Goal: Task Accomplishment & Management: Use online tool/utility

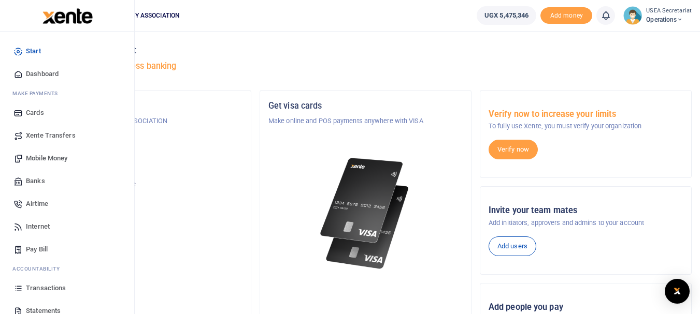
scroll to position [52, 0]
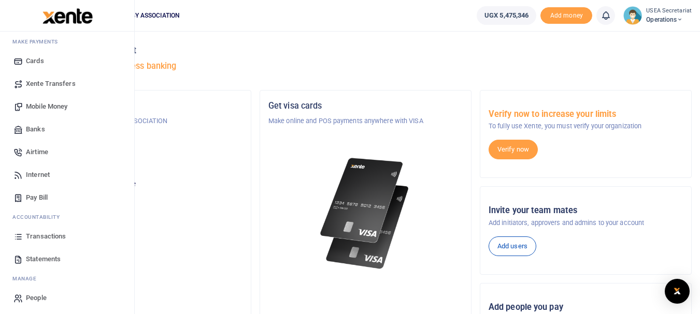
click at [39, 128] on span "Banks" at bounding box center [35, 129] width 19 height 10
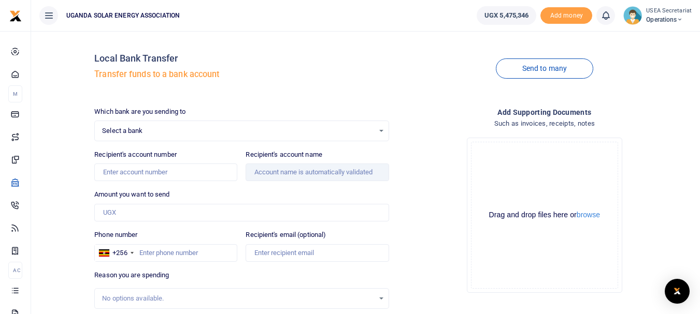
click at [161, 132] on span "Select a bank" at bounding box center [237, 131] width 271 height 10
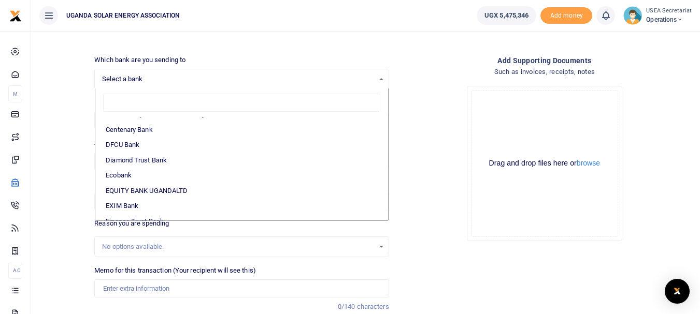
scroll to position [50, 0]
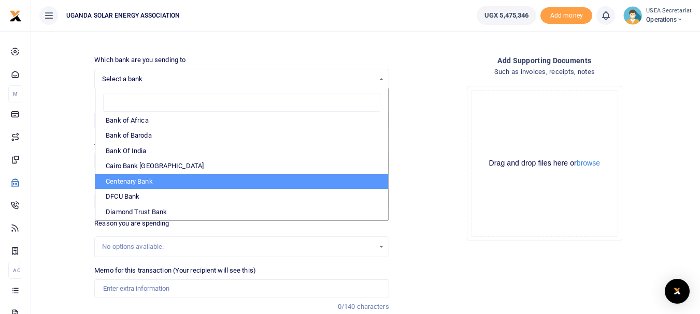
click at [131, 178] on li "Centenary Bank" at bounding box center [241, 182] width 292 height 16
select select "CENT"
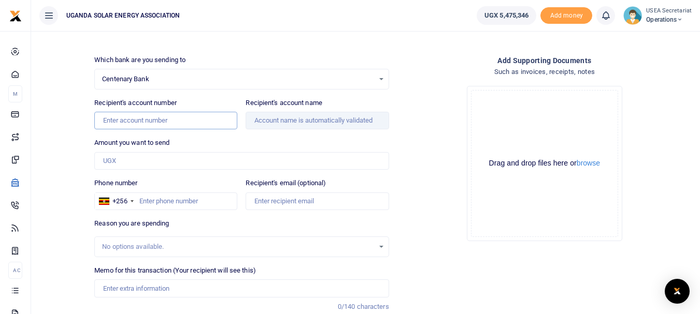
click at [157, 121] on input "Recipient's account number" at bounding box center [165, 121] width 143 height 18
type input "3100064744"
click at [150, 158] on input "Amount you want to send" at bounding box center [241, 161] width 294 height 18
type input "4,800,000"
click at [158, 202] on input "Phone number" at bounding box center [165, 202] width 143 height 18
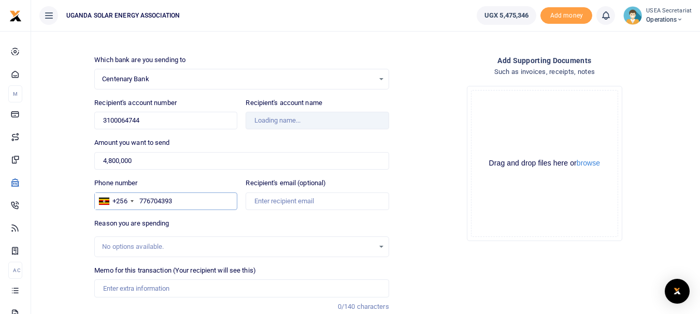
type input "776704393"
click at [270, 200] on input "Recipient's email (optional)" at bounding box center [316, 202] width 143 height 18
paste input "wasirwae@gmail.com"
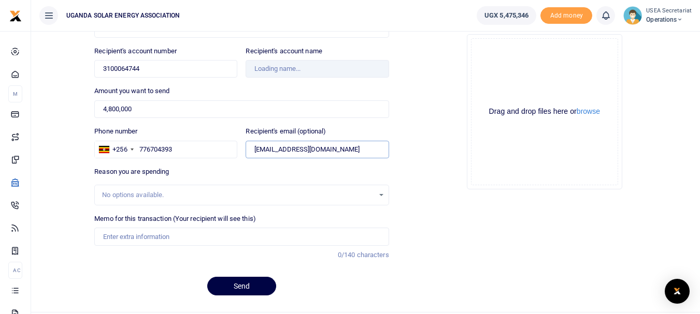
type input "wasirwae@gmail.com"
click at [199, 196] on div "No options available." at bounding box center [237, 195] width 271 height 10
click at [171, 239] on input "Memo for this transaction (Your recipient will see this)" at bounding box center [241, 237] width 294 height 18
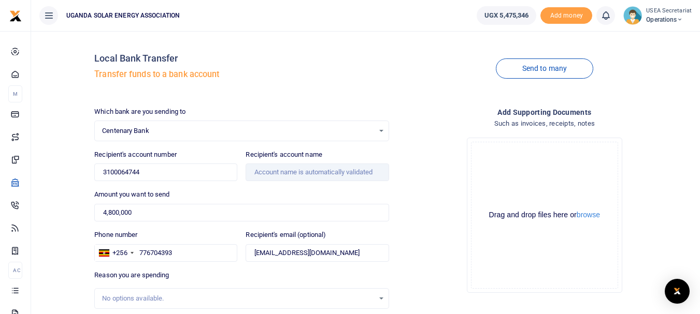
type input "Reverse transaction"
click at [286, 177] on input "Recipient's account name" at bounding box center [316, 173] width 143 height 18
click at [158, 172] on input "3100064744" at bounding box center [165, 173] width 143 height 18
type input "3100064744"
click at [153, 221] on input "4,800,000" at bounding box center [241, 213] width 294 height 18
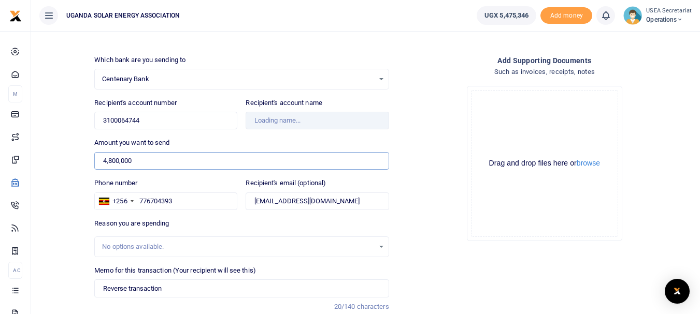
scroll to position [128, 0]
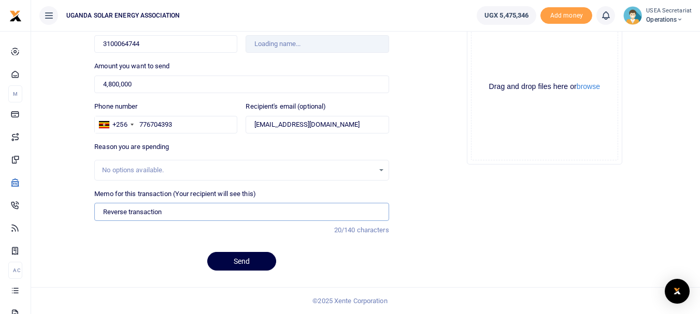
click at [181, 212] on input "Reverse transaction" at bounding box center [241, 212] width 294 height 18
click at [189, 212] on input "Reverse transaction of 4800000" at bounding box center [241, 212] width 294 height 18
click at [186, 212] on input "Reverse transaction of 4800000" at bounding box center [241, 212] width 294 height 18
click at [175, 211] on input "Reverse transaction of 4800000" at bounding box center [241, 212] width 294 height 18
click at [197, 212] on input "Reverse transaction of 4800000" at bounding box center [241, 212] width 294 height 18
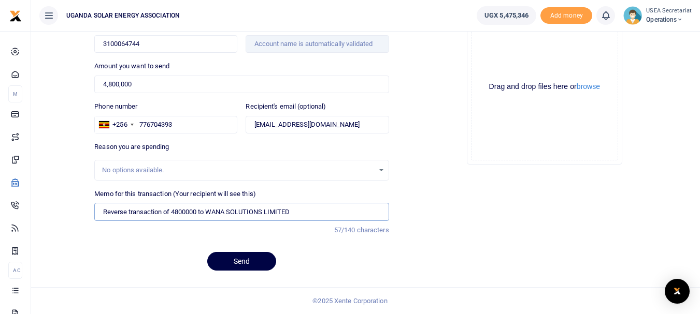
click at [263, 210] on input "Reverse transaction of 4800000 to WANA SOLUTIONS LIMITED" at bounding box center [241, 212] width 294 height 18
click at [324, 211] on input "Reverse transaction of 4800000 to WANA SOLUTIONS UGANDA LIMITED" at bounding box center [241, 212] width 294 height 18
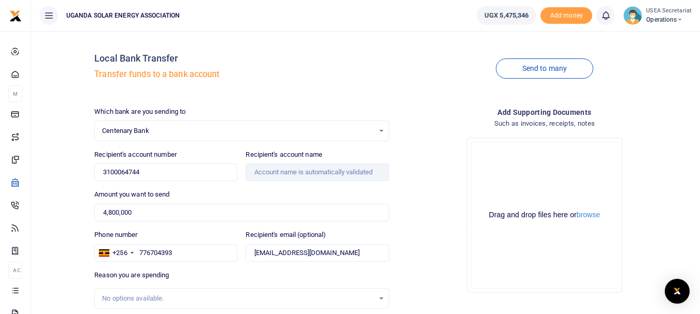
type input "Reverse transaction of 4800000 to WANA SOLUTIONS UGANDA LIMITED"
click at [148, 169] on input "3100064744" at bounding box center [165, 173] width 143 height 18
type input "3100064744"
click at [208, 188] on div "Which bank are you sending to Centenary Bank Select an option... Select a bank …" at bounding box center [241, 257] width 302 height 301
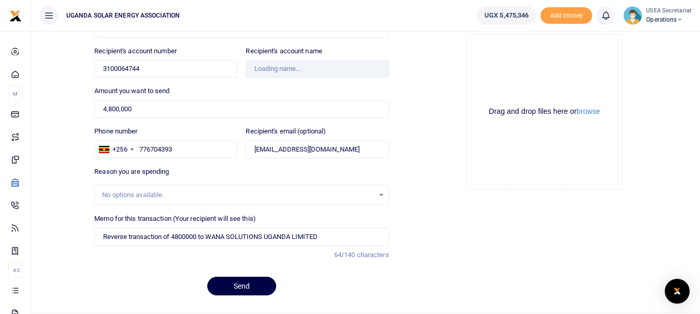
scroll to position [128, 0]
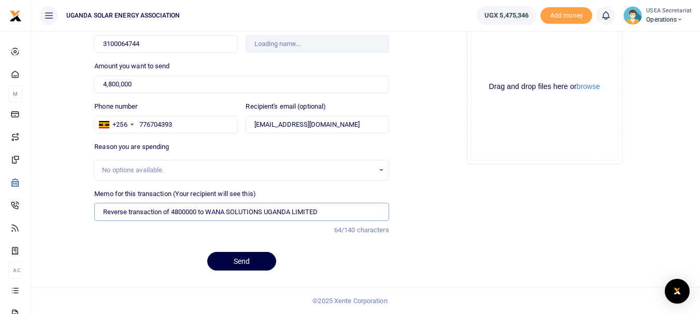
click at [319, 212] on input "Reverse transaction of 4800000 to WANA SOLUTIONS UGANDA LIMITED" at bounding box center [241, 212] width 294 height 18
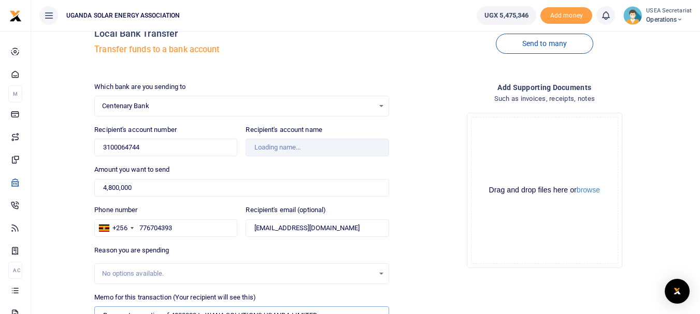
type input "Wana Solutions Uganda Limited"
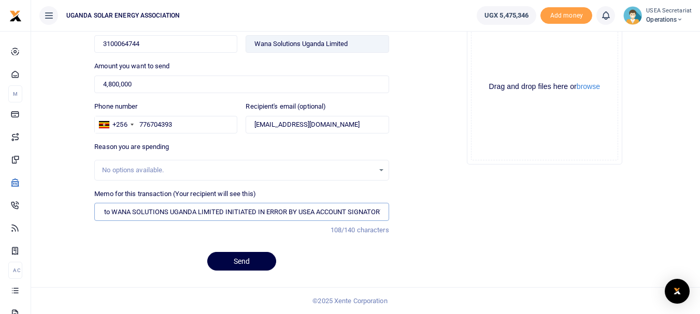
scroll to position [0, 98]
type input "Reverse transaction of 4800000 to WANA SOLUTIONS UGANDA LIMITED INITIATED IN ER…"
click at [253, 257] on button "Send" at bounding box center [241, 261] width 69 height 19
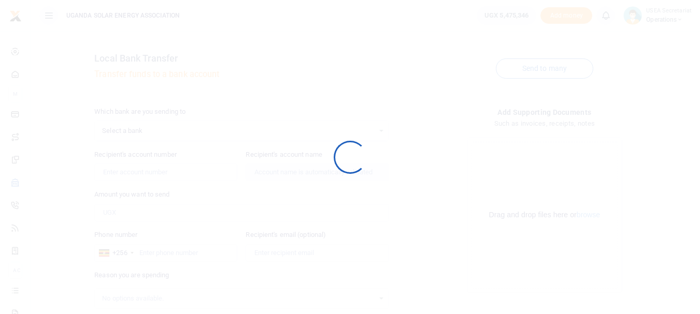
scroll to position [128, 0]
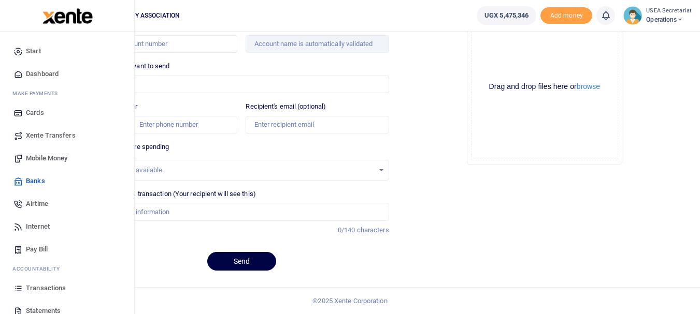
click at [48, 286] on span "Transactions" at bounding box center [46, 288] width 40 height 10
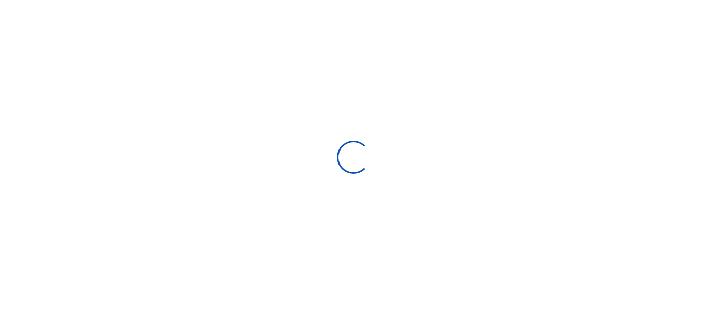
select select
type input "09/14/2025 - 10/13/2025"
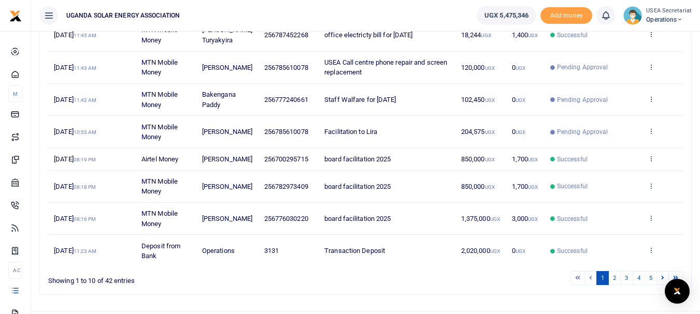
scroll to position [293, 0]
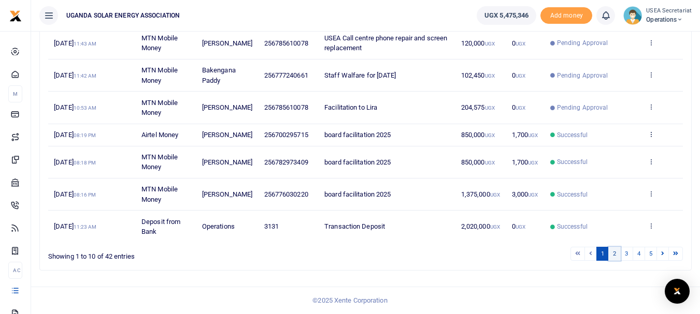
click at [612, 253] on link "2" at bounding box center [614, 254] width 12 height 14
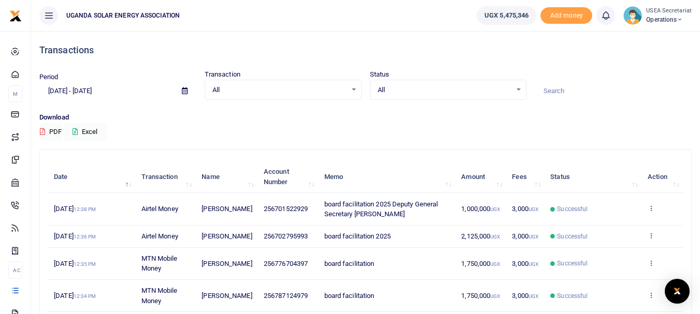
scroll to position [259, 0]
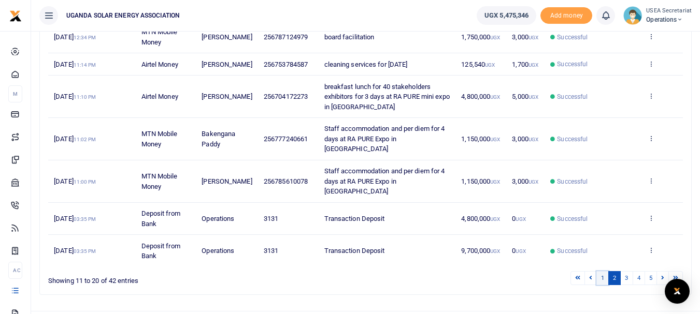
click at [603, 271] on link "1" at bounding box center [602, 278] width 12 height 14
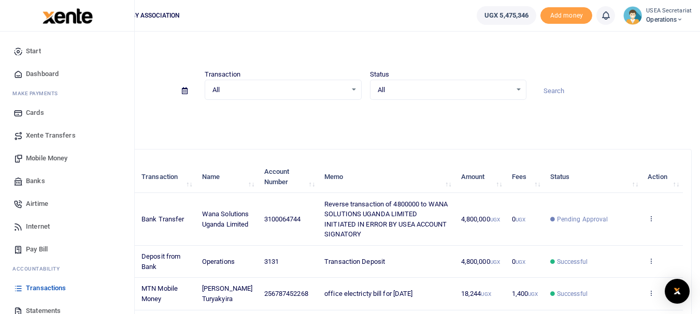
scroll to position [55, 0]
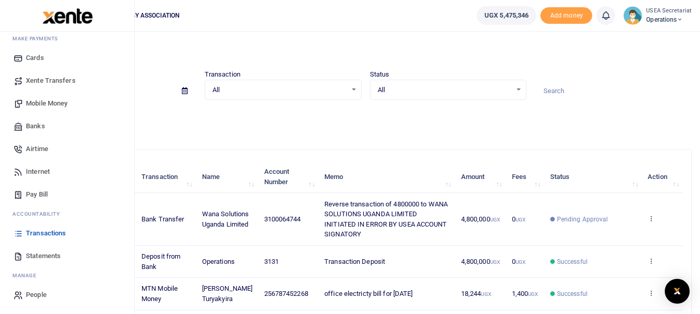
click at [41, 255] on span "Statements" at bounding box center [43, 256] width 35 height 10
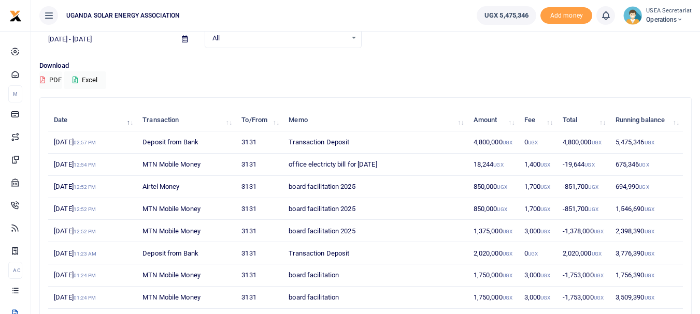
scroll to position [104, 0]
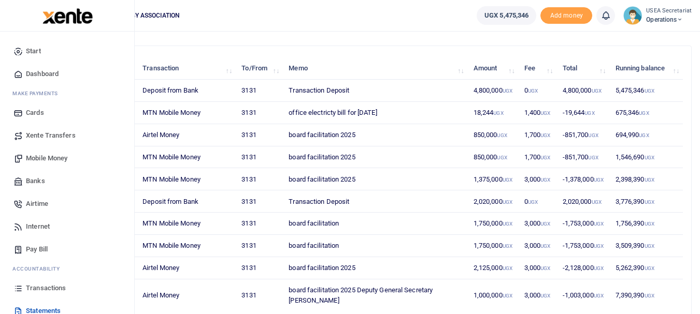
click at [46, 290] on span "Transactions" at bounding box center [46, 288] width 40 height 10
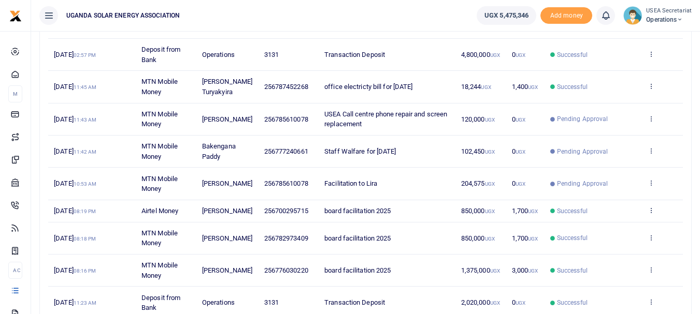
scroll to position [259, 0]
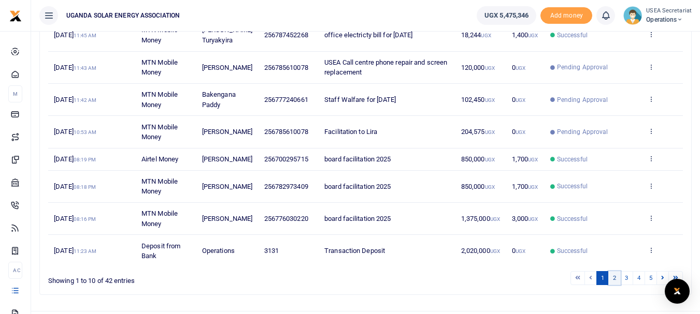
click at [613, 285] on link "2" at bounding box center [614, 278] width 12 height 14
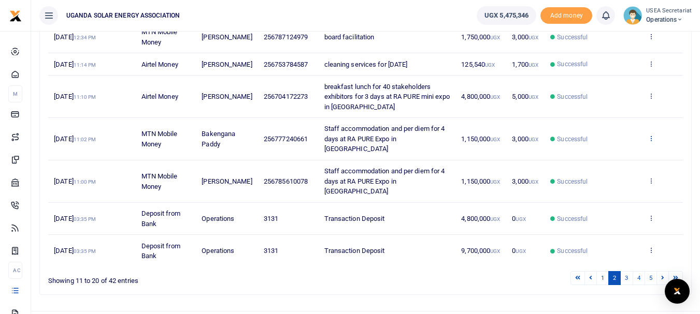
click at [650, 142] on icon at bounding box center [650, 138] width 7 height 7
click at [624, 157] on link "View details" at bounding box center [613, 161] width 82 height 15
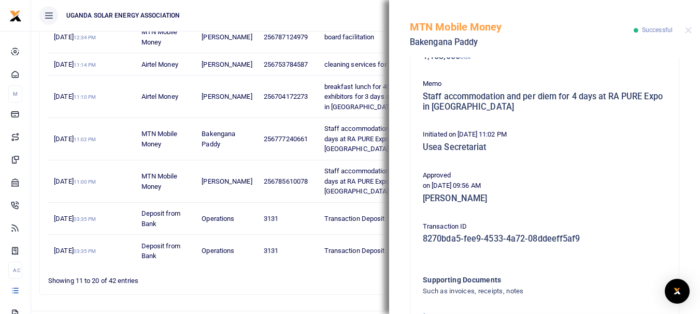
scroll to position [247, 0]
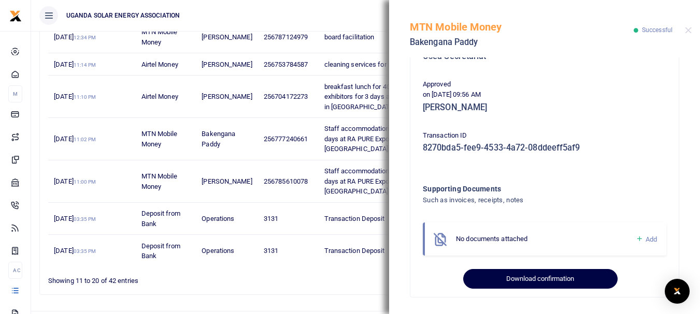
click at [538, 281] on button "Download confirmation" at bounding box center [540, 279] width 154 height 20
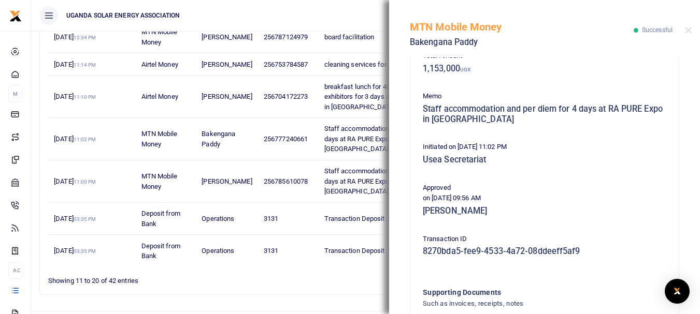
scroll to position [39, 0]
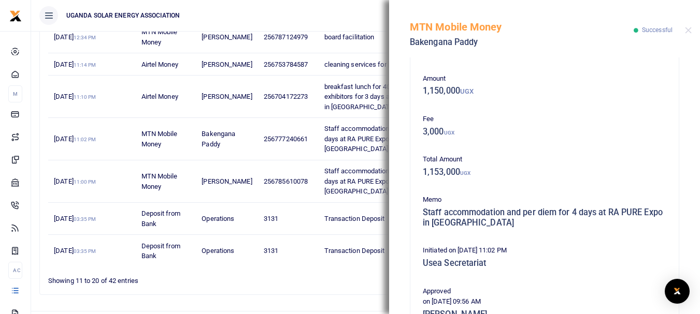
click at [351, 178] on span "Staff accommodation and per diem for 4 days at RA PURE Expo in Luweero" at bounding box center [384, 181] width 121 height 28
click at [688, 34] on button "Close" at bounding box center [688, 30] width 7 height 7
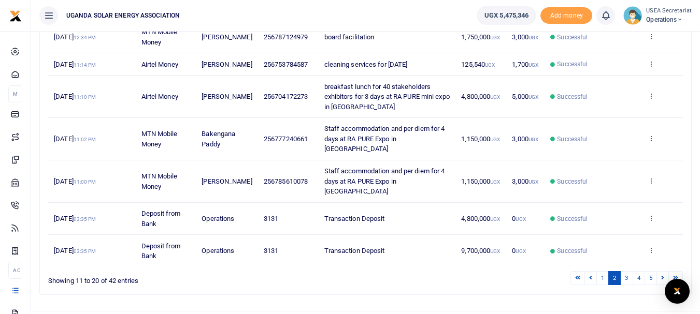
click at [654, 180] on td "View details Send again" at bounding box center [662, 182] width 41 height 42
click at [652, 177] on icon at bounding box center [650, 180] width 7 height 7
click at [618, 189] on link "View details" at bounding box center [613, 193] width 82 height 15
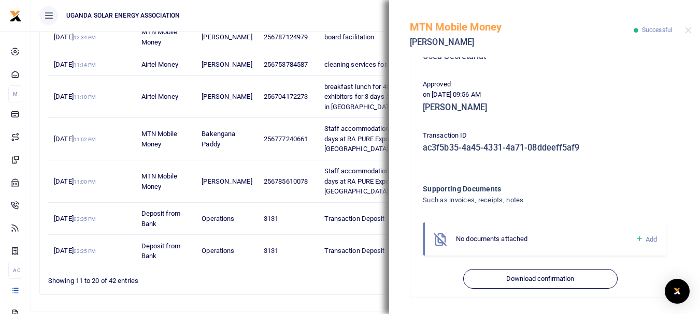
scroll to position [273, 0]
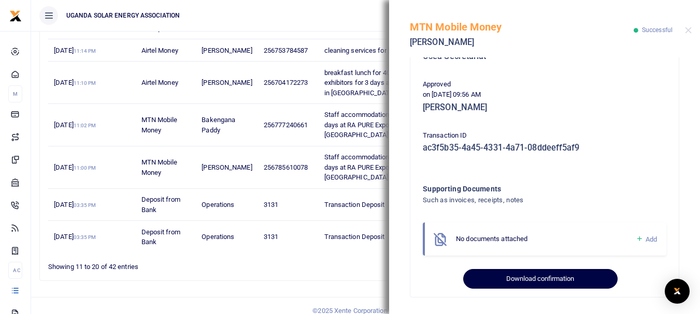
click at [545, 279] on button "Download confirmation" at bounding box center [540, 279] width 154 height 20
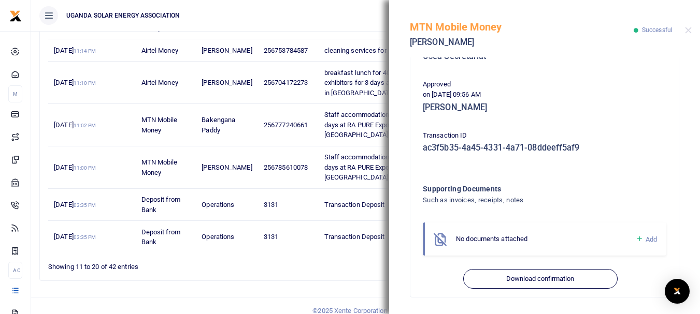
click at [459, 20] on div "MTN Mobile Money Emma Ssemambo" at bounding box center [522, 30] width 224 height 45
click at [686, 29] on button "Close" at bounding box center [688, 30] width 7 height 7
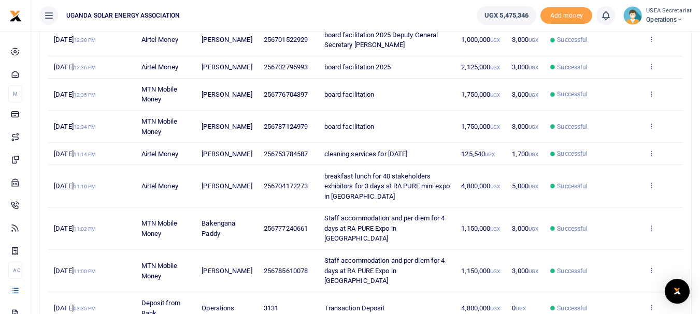
scroll to position [221, 0]
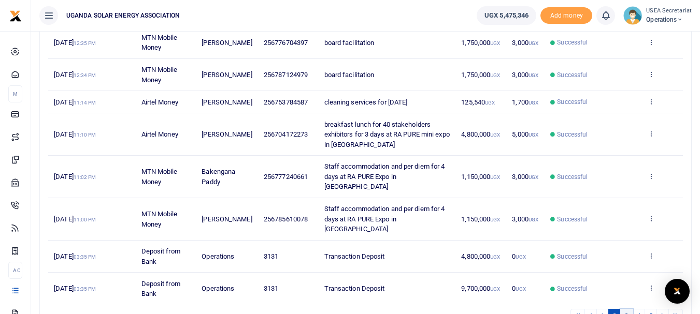
click at [629, 309] on link "3" at bounding box center [626, 316] width 12 height 14
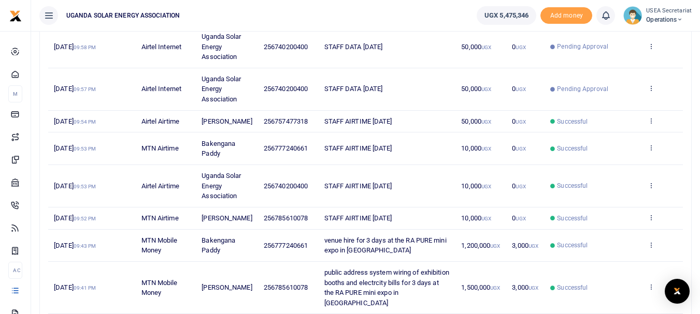
scroll to position [117, 0]
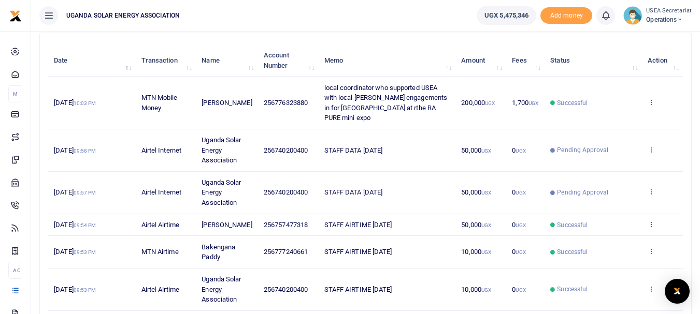
click at [650, 99] on icon at bounding box center [650, 101] width 7 height 7
click at [617, 113] on link "View details" at bounding box center [613, 114] width 82 height 15
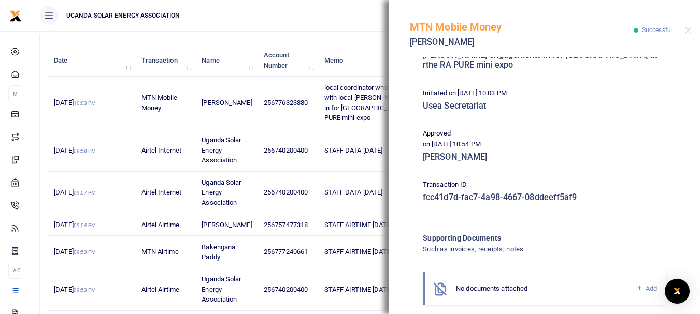
scroll to position [247, 0]
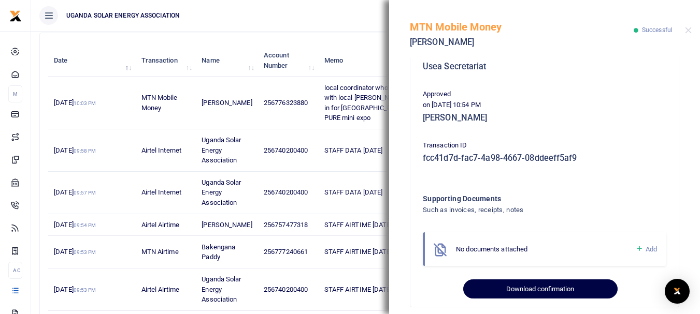
click at [538, 280] on button "Download confirmation" at bounding box center [540, 290] width 154 height 20
click at [542, 280] on button "Download confirmation" at bounding box center [540, 290] width 154 height 20
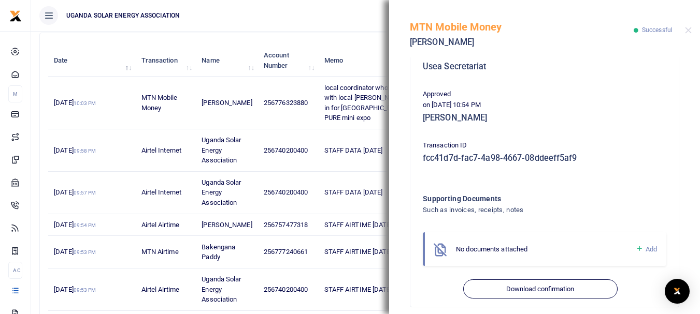
click at [351, 40] on div "Search: Date Transaction Name Account Number Memo Amount Fees Status Action 7th…" at bounding box center [365, 260] width 651 height 454
click at [331, 21] on ul "UGANDA SOLAR ENERGY ASSOCIATION" at bounding box center [249, 15] width 437 height 31
click at [354, 8] on ul "UGANDA SOLAR ENERGY ASSOCIATION" at bounding box center [249, 15] width 437 height 31
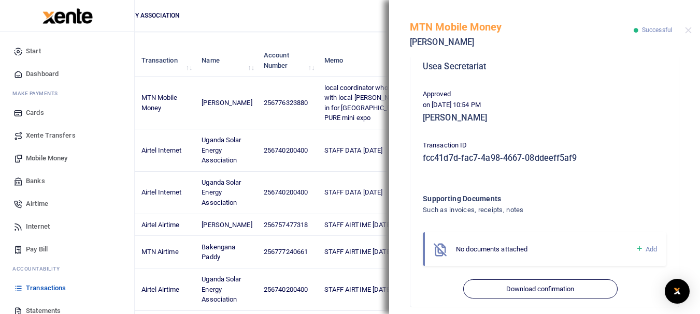
click at [50, 286] on span "Transactions" at bounding box center [46, 288] width 40 height 10
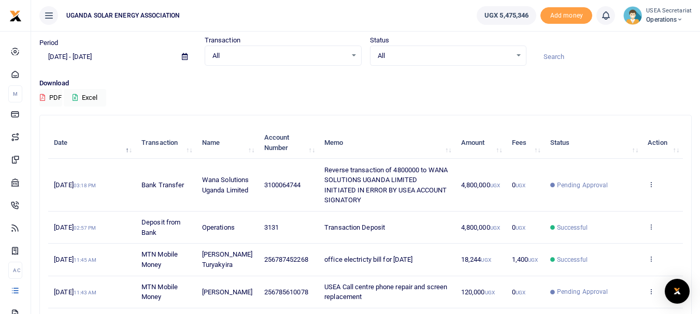
scroll to position [293, 0]
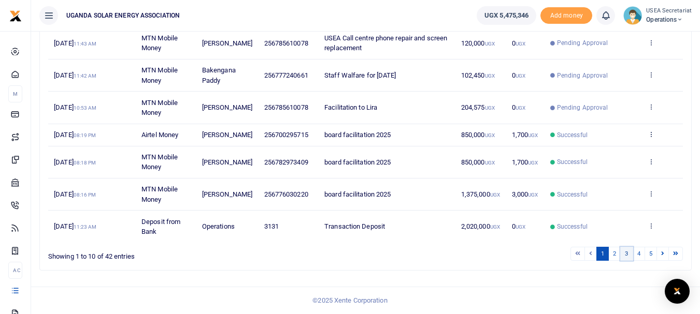
click at [625, 256] on link "3" at bounding box center [626, 254] width 12 height 14
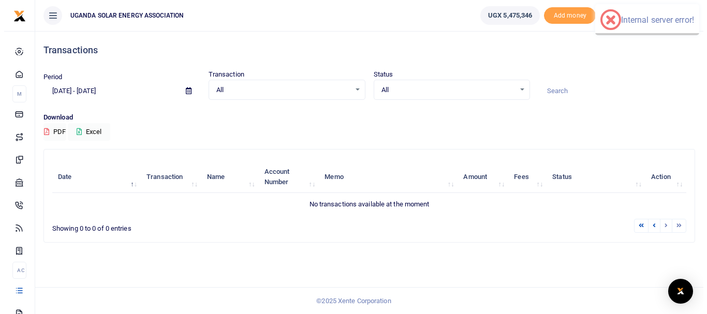
scroll to position [0, 0]
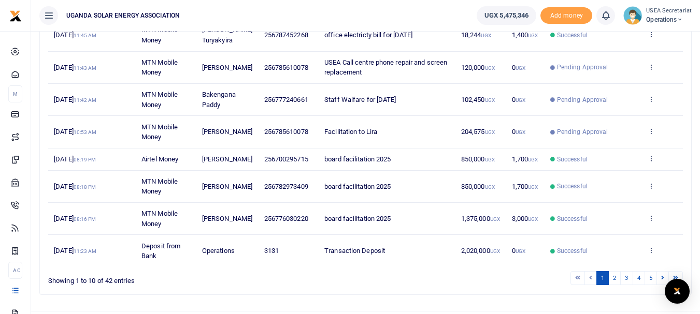
scroll to position [293, 0]
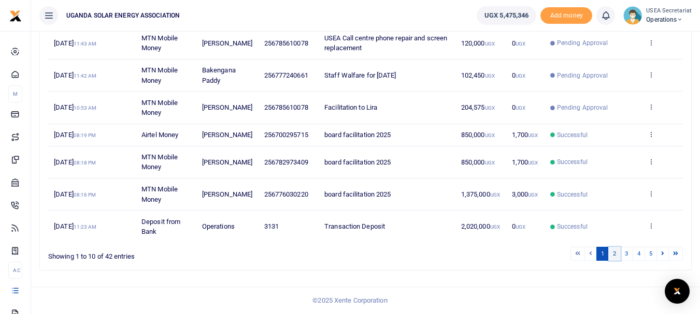
click at [613, 250] on link "2" at bounding box center [614, 254] width 12 height 14
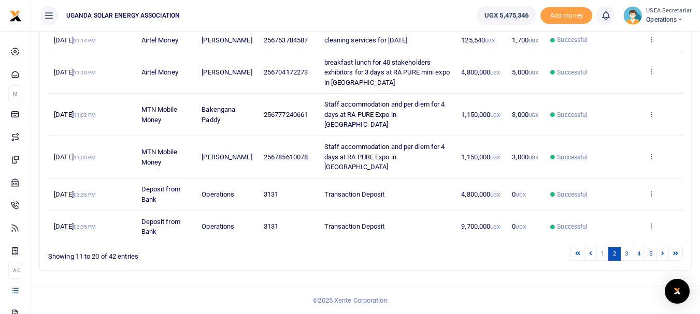
scroll to position [273, 0]
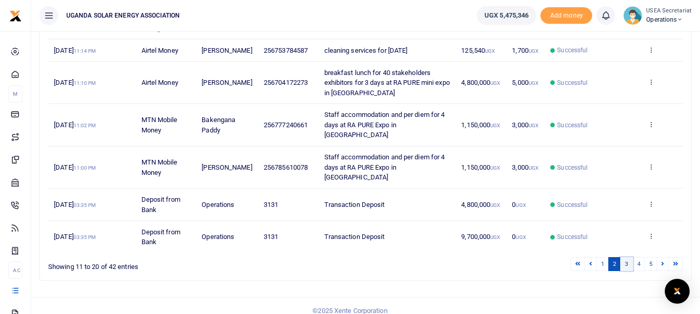
click at [623, 257] on link "3" at bounding box center [626, 264] width 12 height 14
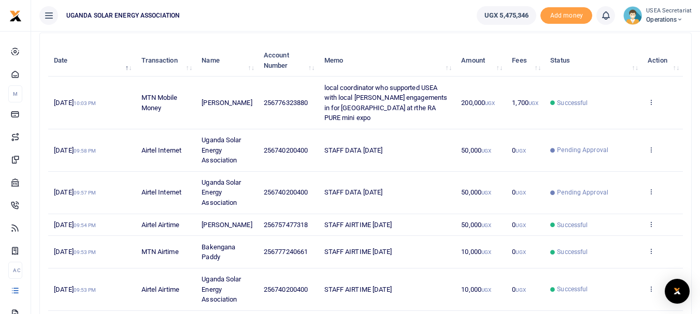
scroll to position [65, 0]
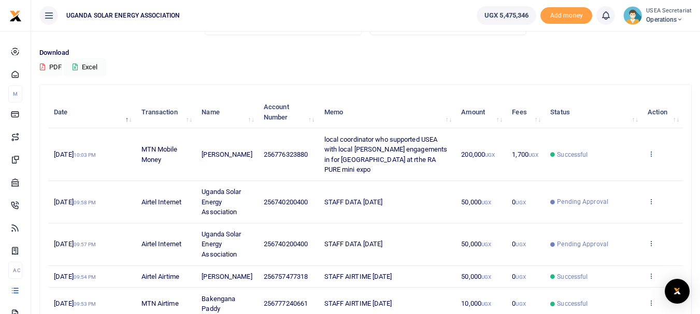
click at [650, 150] on icon at bounding box center [650, 153] width 7 height 7
click at [611, 166] on link "View details" at bounding box center [613, 166] width 82 height 15
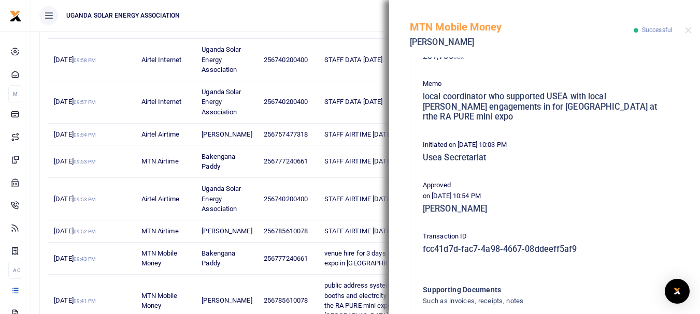
scroll to position [247, 0]
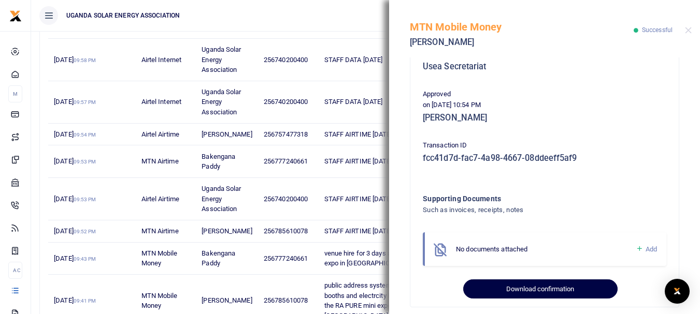
click at [518, 280] on button "Download confirmation" at bounding box center [540, 290] width 154 height 20
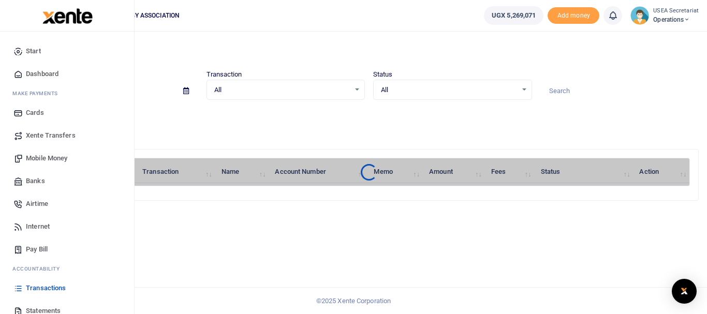
click at [43, 287] on span "Transactions" at bounding box center [46, 288] width 40 height 10
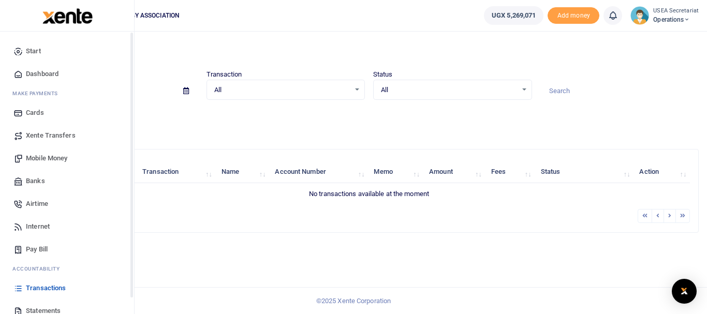
click at [41, 288] on span "Transactions" at bounding box center [46, 288] width 40 height 10
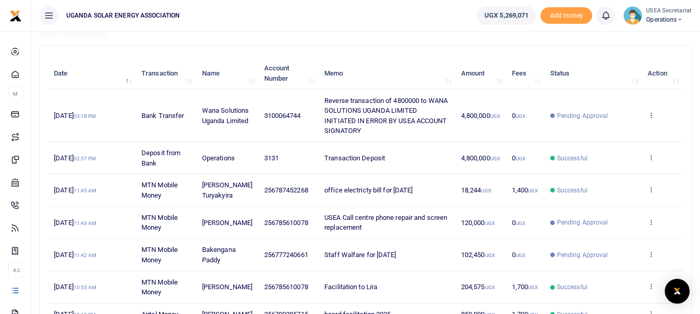
scroll to position [52, 0]
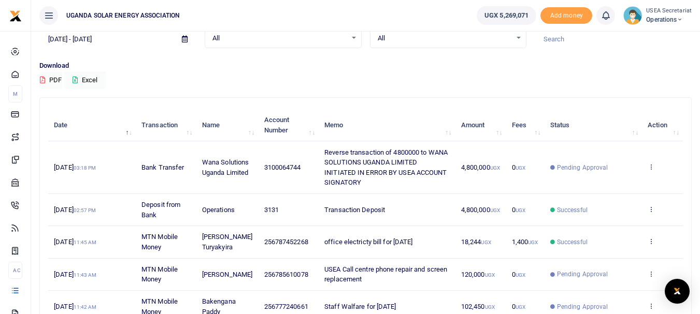
click at [392, 73] on div "Download PDF Excel" at bounding box center [365, 75] width 652 height 28
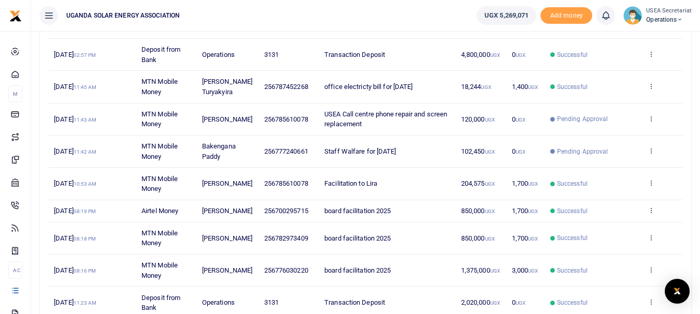
scroll to position [0, 0]
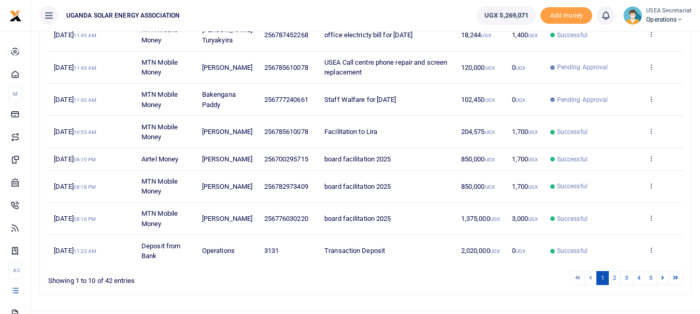
scroll to position [293, 0]
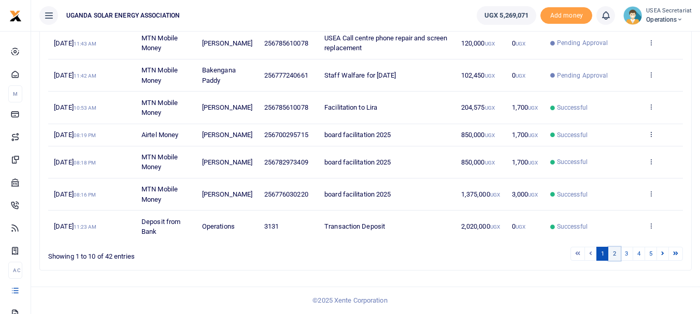
click at [611, 254] on link "2" at bounding box center [614, 254] width 12 height 14
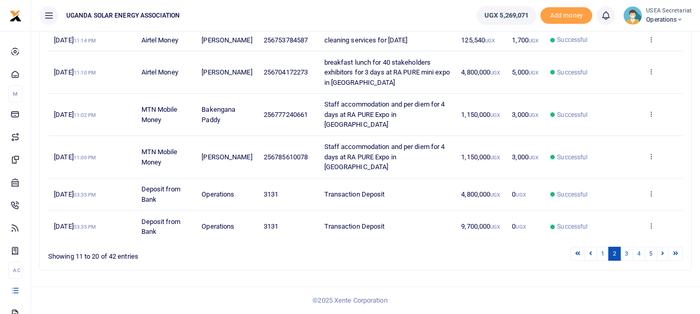
scroll to position [273, 0]
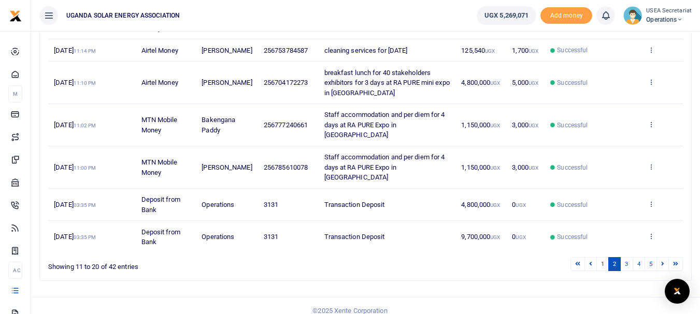
click at [653, 85] on icon at bounding box center [650, 81] width 7 height 7
click at [605, 107] on link "View details" at bounding box center [613, 109] width 82 height 15
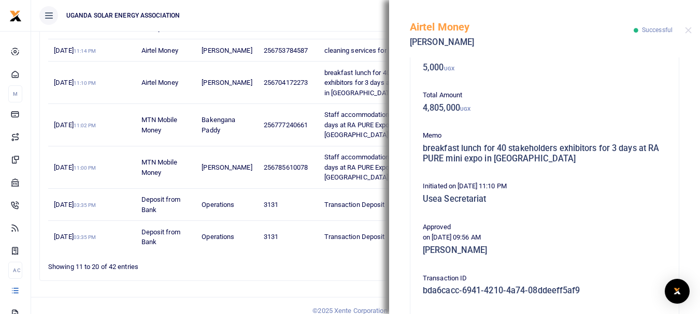
scroll to position [247, 0]
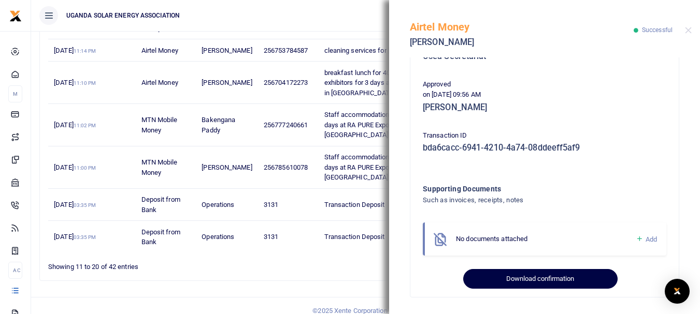
click at [515, 273] on button "Download confirmation" at bounding box center [540, 279] width 154 height 20
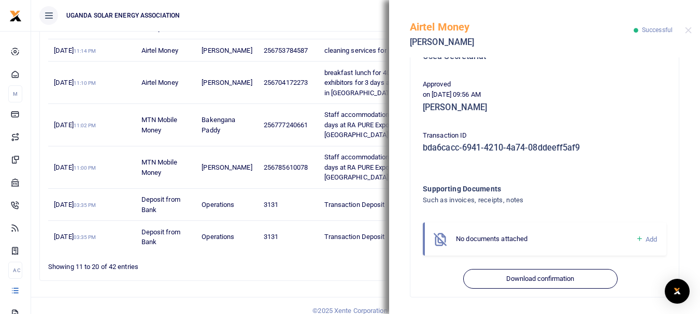
click at [350, 273] on div "Search: Date Transaction Name Account Number Memo Amount Fees Status Action [DA…" at bounding box center [365, 82] width 660 height 413
click at [352, 265] on div "Search: Date Transaction Name Account Number Memo Amount Fees Status Action [DA…" at bounding box center [365, 79] width 651 height 404
click at [687, 27] on button "Close" at bounding box center [688, 30] width 7 height 7
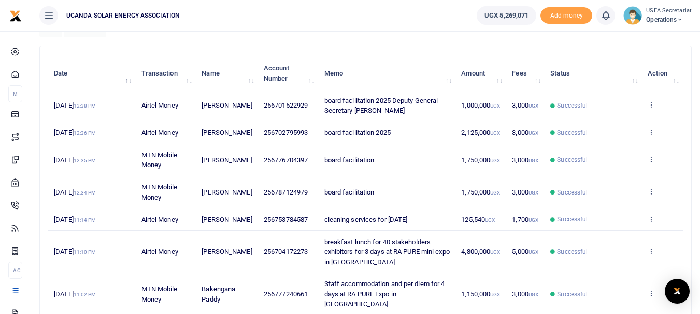
scroll to position [259, 0]
